Goal: Complete application form

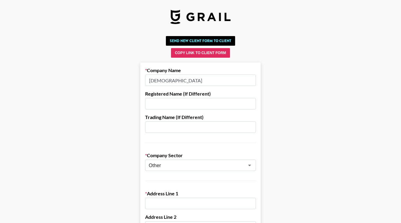
scroll to position [134, 0]
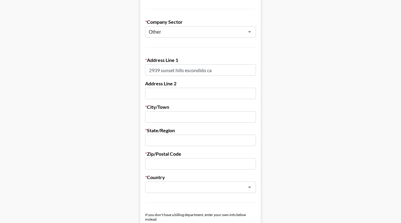
drag, startPoint x: 217, startPoint y: 72, endPoint x: 185, endPoint y: 70, distance: 32.0
click at [185, 70] on input "2939 sunset hills escondido ca" at bounding box center [200, 69] width 111 height 11
type input "2939 [GEOGRAPHIC_DATA]"
paste input "2939 sunset hills escondido ca"
drag, startPoint x: 186, startPoint y: 118, endPoint x: 123, endPoint y: 110, distance: 63.2
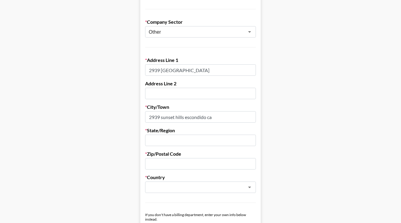
click at [123, 110] on main "Send New Client Form to Client Copy Link to Client Form Company Name askisaiah …" at bounding box center [200, 210] width 391 height 620
click at [183, 119] on input "escondido ca" at bounding box center [200, 116] width 111 height 11
type input "escondido"
type input "CA"
paste input "92025"
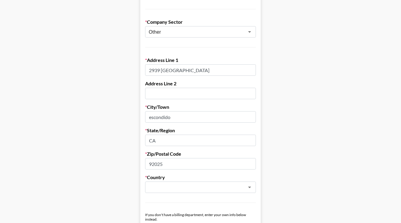
type input "92025"
click at [195, 196] on form "Company Name askisaiah Registered Name (If Different) Trading Name (If Differen…" at bounding box center [200, 224] width 120 height 591
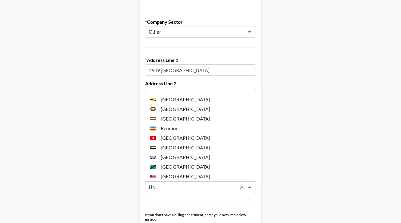
click at [191, 179] on li "[GEOGRAPHIC_DATA]" at bounding box center [200, 177] width 111 height 10
type input "[GEOGRAPHIC_DATA]"
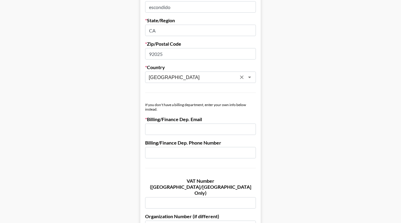
scroll to position [251, 0]
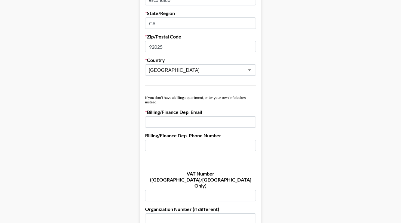
click at [163, 121] on input "email" at bounding box center [200, 122] width 111 height 11
paste input "[PERSON_NAME][EMAIL_ADDRESS]"
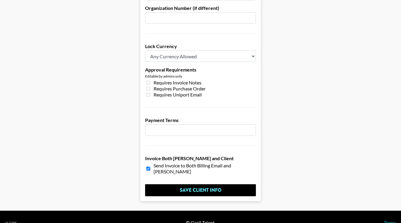
scroll to position [452, 0]
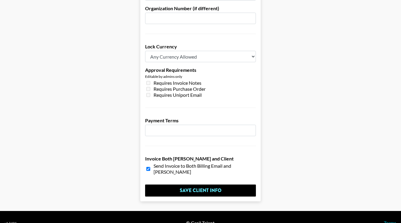
type input "[PERSON_NAME][EMAIL_ADDRESS]"
type input "-1"
click at [250, 125] on input "-1" at bounding box center [200, 130] width 111 height 11
drag, startPoint x: 168, startPoint y: 117, endPoint x: 128, endPoint y: 117, distance: 40.0
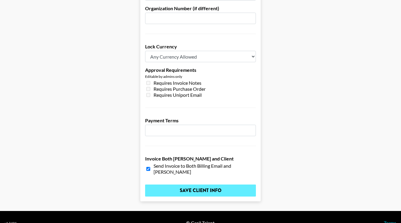
click at [155, 185] on input "Save Client Info" at bounding box center [200, 191] width 111 height 12
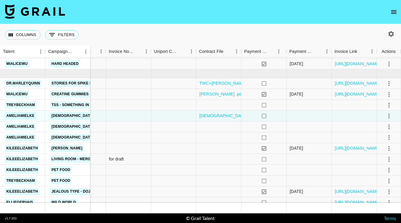
scroll to position [955, 599]
click at [389, 115] on icon "select merge strategy" at bounding box center [388, 116] width 7 height 7
click at [379, 173] on div "Approve" at bounding box center [376, 172] width 18 height 7
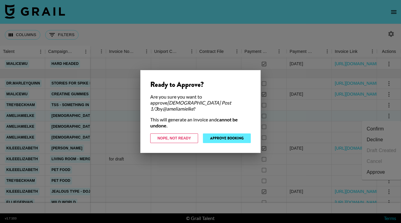
click at [231, 134] on button "Approve Booking" at bounding box center [227, 139] width 48 height 10
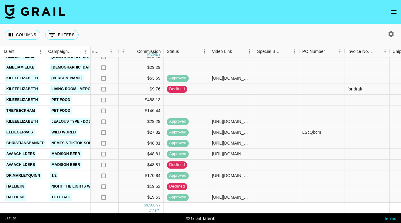
scroll to position [1025, 360]
